Goal: Task Accomplishment & Management: Manage account settings

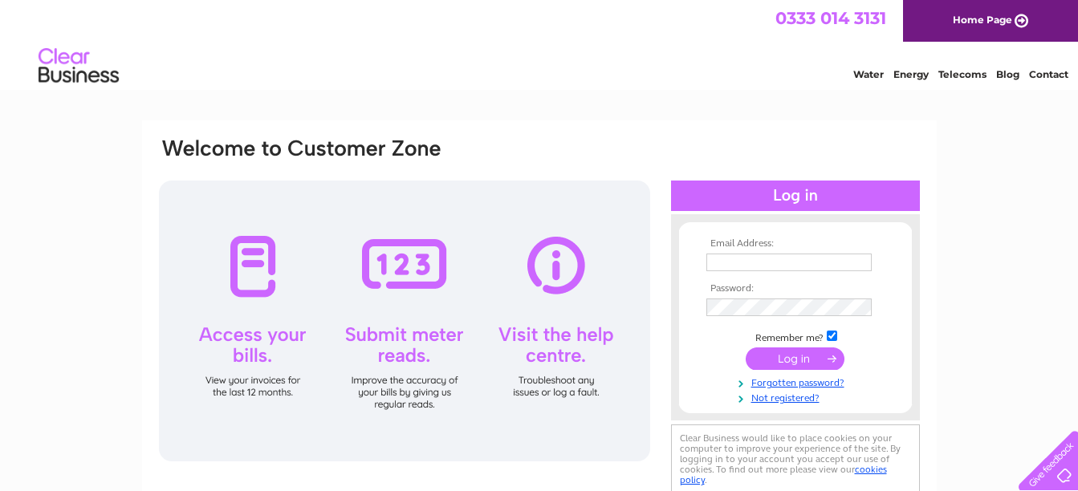
type input "wross@sunninghillhotel.com"
click at [786, 359] on input "submit" at bounding box center [795, 358] width 99 height 22
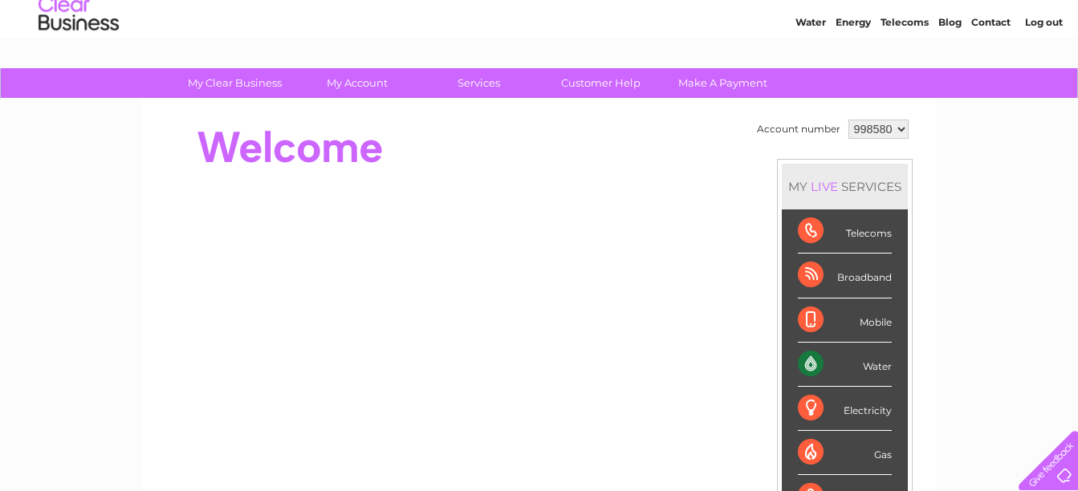
scroll to position [80, 0]
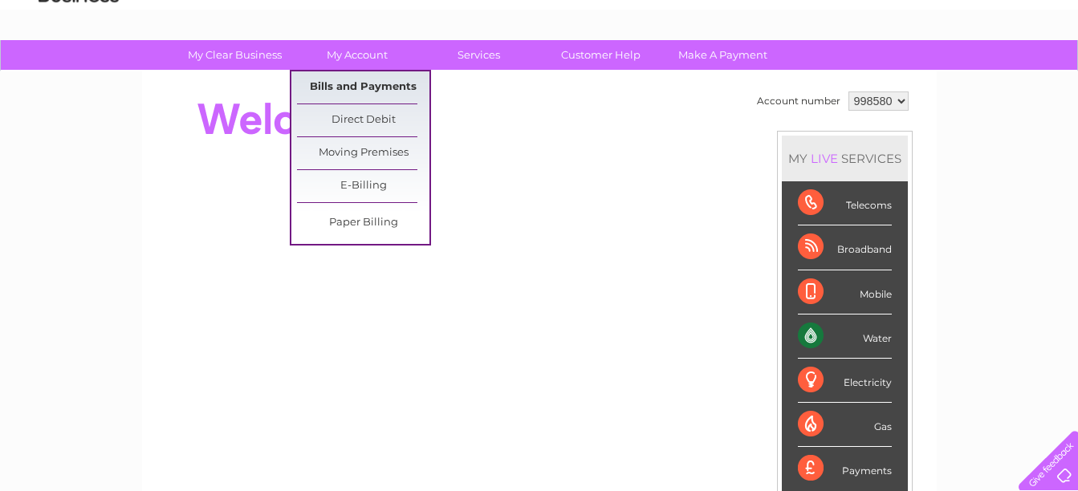
click at [333, 87] on link "Bills and Payments" at bounding box center [363, 87] width 132 height 32
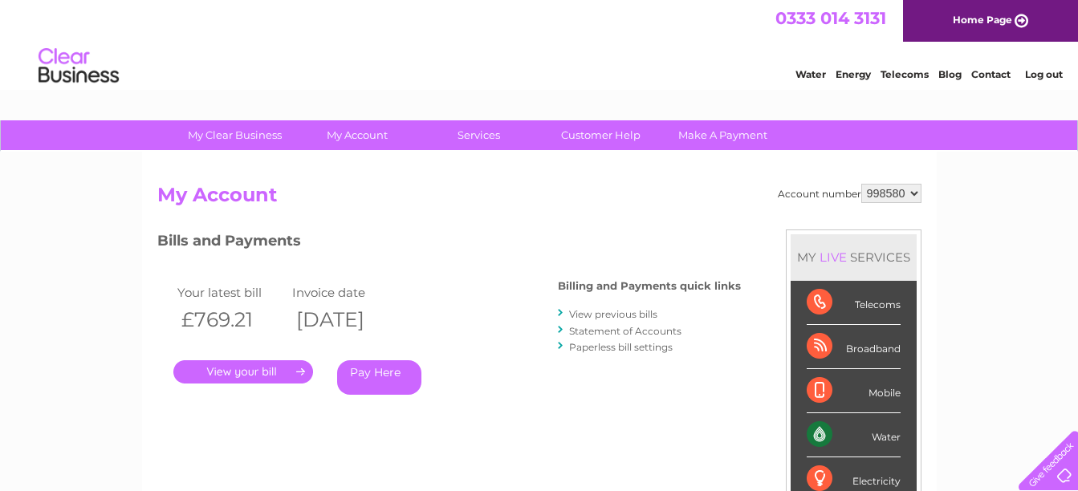
click at [245, 361] on link "." at bounding box center [243, 371] width 140 height 23
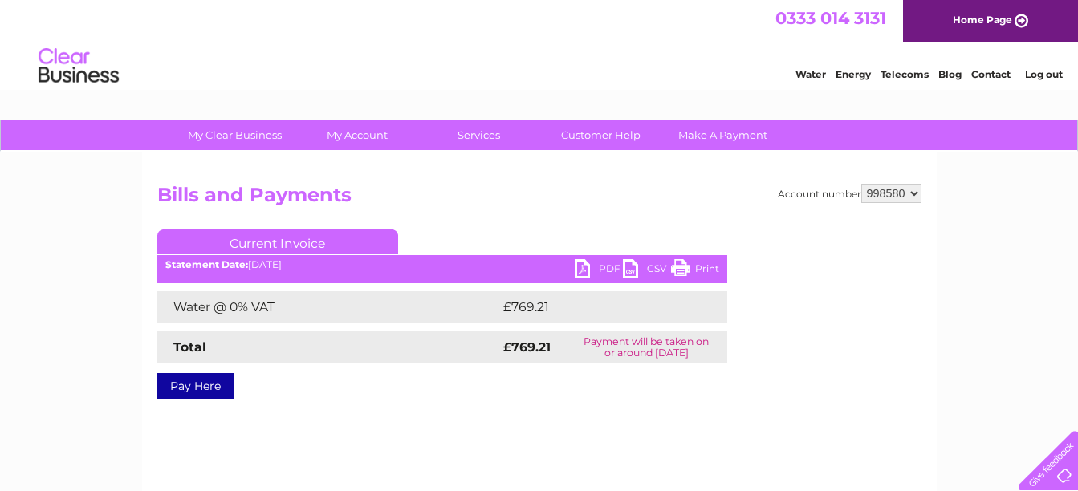
click at [600, 266] on link "PDF" at bounding box center [599, 270] width 48 height 23
